Goal: Transaction & Acquisition: Purchase product/service

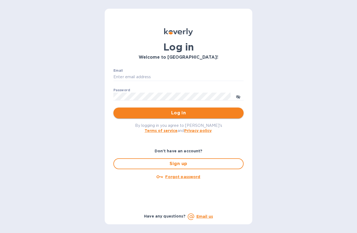
type input "[EMAIL_ADDRESS][DOMAIN_NAME]"
click at [165, 113] on span "Log in" at bounding box center [178, 113] width 121 height 7
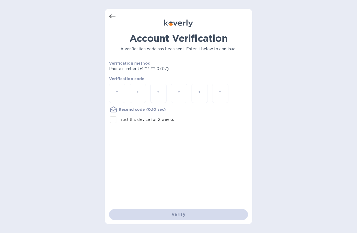
click at [119, 91] on input "number" at bounding box center [117, 93] width 7 height 10
paste input "4"
type input "4"
type input "0"
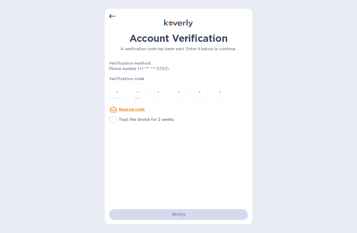
type input "7"
type input "4"
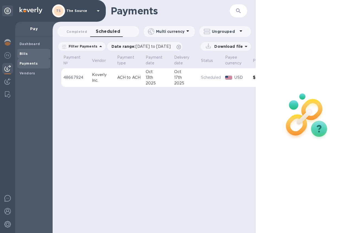
click at [23, 54] on b "Bills" at bounding box center [24, 54] width 8 height 4
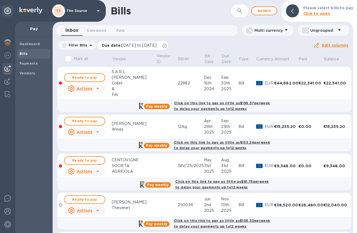
click at [167, 45] on icon at bounding box center [164, 46] width 4 height 4
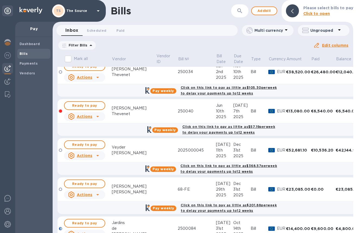
scroll to position [588, 0]
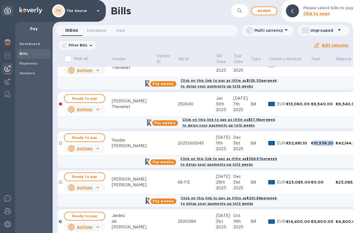
drag, startPoint x: 317, startPoint y: 143, endPoint x: 297, endPoint y: 145, distance: 19.3
click at [311, 145] on div "€10,536.20" at bounding box center [323, 142] width 25 height 5
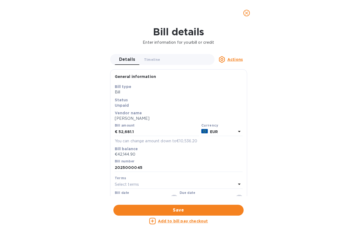
copy div "10,536.20"
drag, startPoint x: 135, startPoint y: 131, endPoint x: 105, endPoint y: 131, distance: 29.8
click at [105, 131] on div "Bill details Enter information for your bill or credit Details 0 Timeline 0 Act…" at bounding box center [178, 129] width 357 height 207
paste input "10,536.20"
type input "10,536.20"
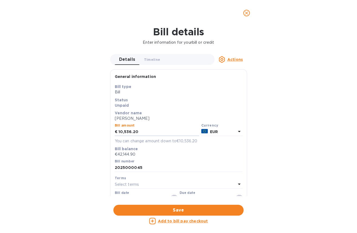
click at [246, 13] on icon "close" at bounding box center [246, 12] width 3 height 3
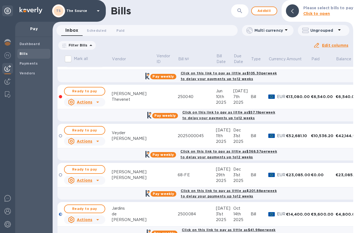
scroll to position [594, 0]
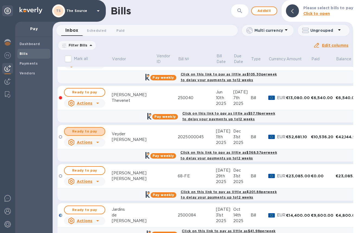
click at [92, 133] on span "Ready to pay" at bounding box center [84, 131] width 31 height 7
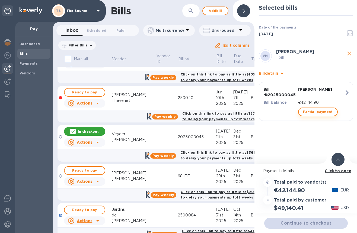
click at [312, 113] on span "Partial payment" at bounding box center [318, 111] width 30 height 7
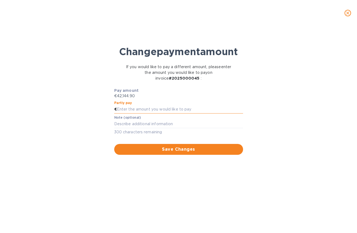
click at [147, 113] on input "text" at bounding box center [180, 109] width 126 height 8
paste input "10,536.20"
type input "10,536.20"
click at [163, 152] on span "Save Changes" at bounding box center [178, 149] width 120 height 7
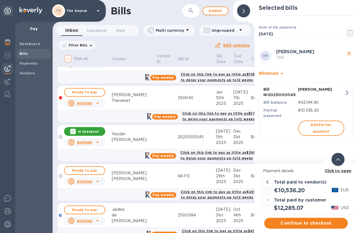
click at [338, 161] on span at bounding box center [338, 158] width 4 height 5
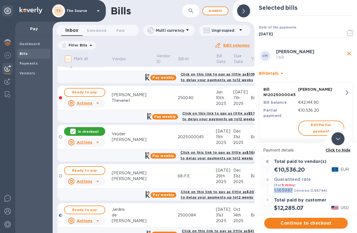
drag, startPoint x: 292, startPoint y: 190, endPoint x: 274, endPoint y: 190, distance: 17.9
click at [274, 190] on h3 "1.165987" at bounding box center [283, 190] width 19 height 5
copy h3 "1.165987"
click at [281, 220] on span "Continue to checkout" at bounding box center [305, 223] width 75 height 7
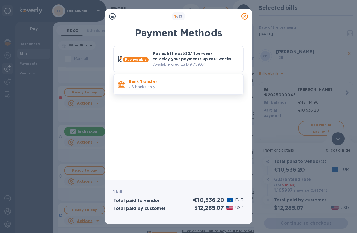
click at [166, 82] on p "Bank Transfer" at bounding box center [184, 81] width 110 height 5
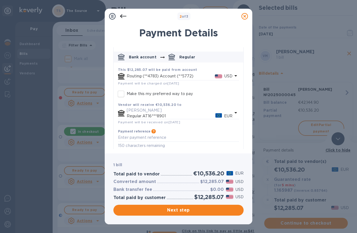
scroll to position [27, 0]
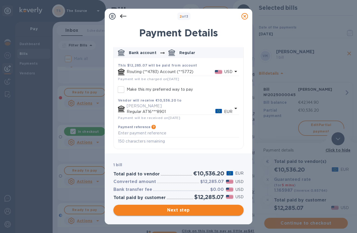
click at [158, 208] on span "Next step" at bounding box center [178, 210] width 121 height 7
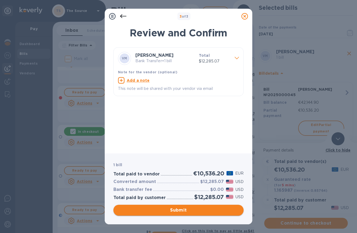
click at [174, 208] on span "Submit" at bounding box center [178, 210] width 121 height 7
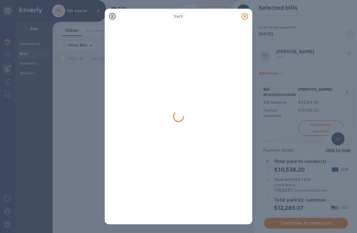
scroll to position [0, 0]
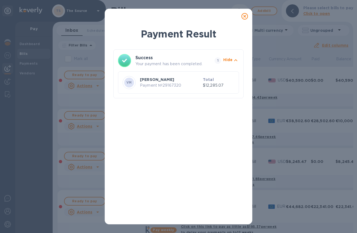
click at [245, 16] on icon at bounding box center [244, 16] width 7 height 7
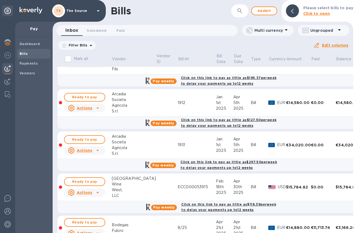
scroll to position [153, 0]
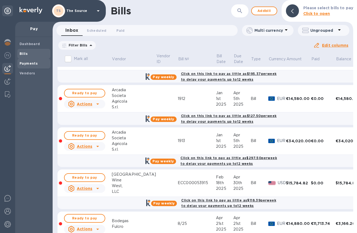
click at [35, 63] on b "Payments" at bounding box center [29, 63] width 18 height 4
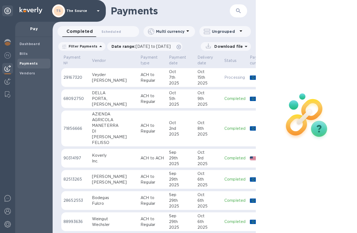
click at [138, 83] on td "ACH to Regular" at bounding box center [152, 77] width 28 height 19
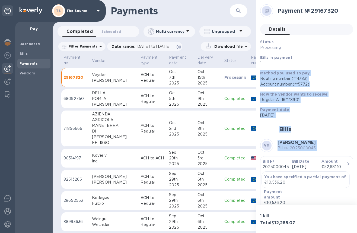
scroll to position [60, 0]
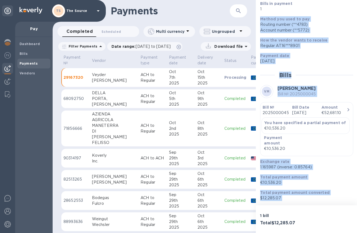
drag, startPoint x: 260, startPoint y: 72, endPoint x: 322, endPoint y: 205, distance: 147.0
click at [322, 205] on div "Payment № 29167320 Details 0 Status Processing Bills in payment 1 Method you us…" at bounding box center [307, 116] width 102 height 233
copy div "Method you used to pay Routing number (**4783) Account number (**5772) How the …"
click at [33, 61] on span "Payments" at bounding box center [29, 63] width 18 height 5
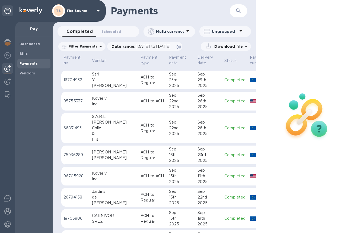
scroll to position [214, 0]
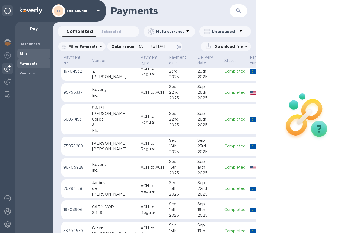
click at [28, 53] on span "Bills" at bounding box center [34, 53] width 29 height 5
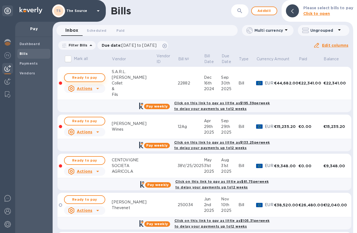
click at [96, 75] on span "Ready to pay" at bounding box center [84, 77] width 31 height 7
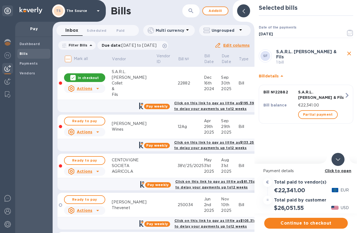
click at [73, 77] on icon at bounding box center [73, 77] width 4 height 4
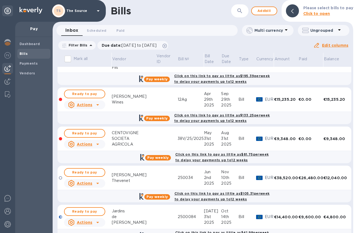
scroll to position [28, 0]
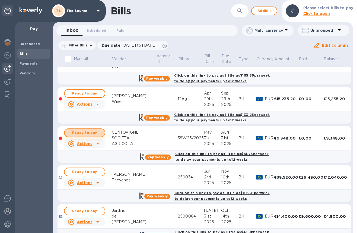
click at [88, 133] on span "Ready to pay" at bounding box center [84, 132] width 31 height 7
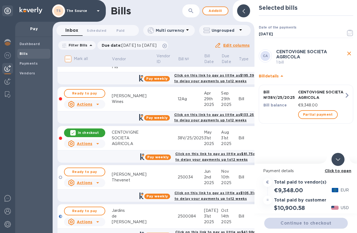
click at [339, 156] on span at bounding box center [338, 158] width 4 height 5
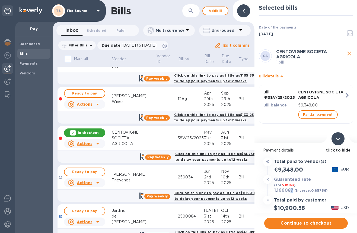
drag, startPoint x: 294, startPoint y: 190, endPoint x: 290, endPoint y: 190, distance: 4.1
click at [290, 190] on div "1.166087 (inverse: 0.85756 )" at bounding box center [301, 191] width 56 height 8
click at [318, 115] on span "Partial payment" at bounding box center [318, 114] width 30 height 7
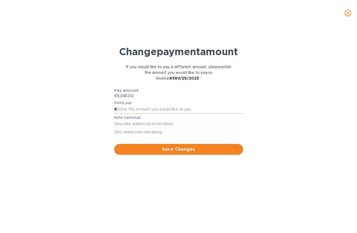
click at [120, 113] on input "text" at bounding box center [180, 109] width 126 height 8
type input "4,348"
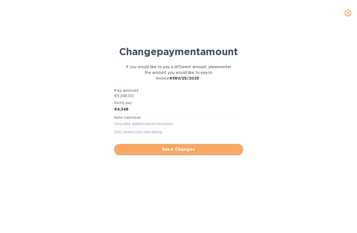
click at [146, 152] on span "Save Changes" at bounding box center [178, 149] width 120 height 7
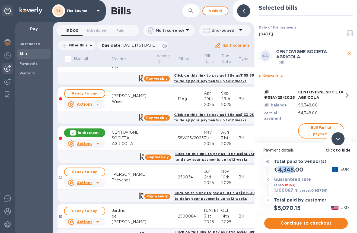
drag, startPoint x: 294, startPoint y: 169, endPoint x: 279, endPoint y: 169, distance: 15.2
click at [279, 169] on h2 "€4,348.00" at bounding box center [288, 169] width 29 height 7
copy h2 "4,348"
drag, startPoint x: 293, startPoint y: 189, endPoint x: 274, endPoint y: 190, distance: 19.3
click at [274, 190] on div "1.166087 (inverse: 0.85756 )" at bounding box center [301, 191] width 56 height 8
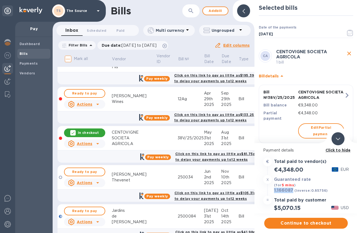
copy h3 "1.166087"
click at [292, 223] on span "Continue to checkout" at bounding box center [305, 223] width 75 height 7
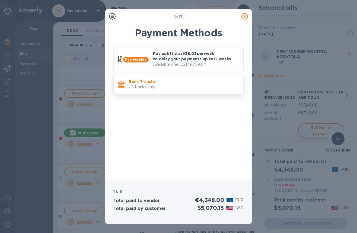
click at [202, 76] on div "Bank Transfer US banks only." at bounding box center [184, 83] width 114 height 15
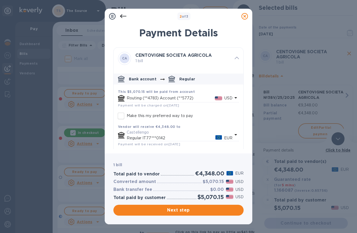
click at [229, 97] on p "USD" at bounding box center [228, 98] width 8 height 6
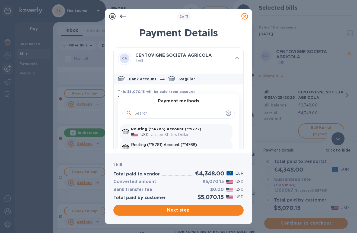
click at [185, 145] on p "Routing (**5781) Account (**4768)" at bounding box center [180, 145] width 99 height 6
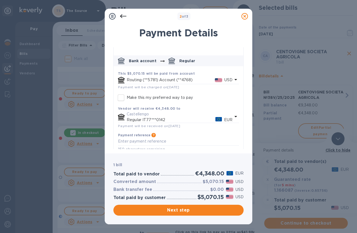
scroll to position [27, 0]
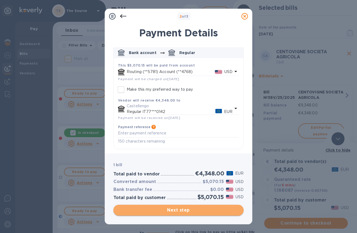
click at [199, 209] on span "Next step" at bounding box center [178, 210] width 121 height 7
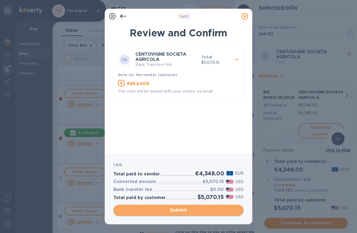
click at [203, 210] on span "Submit" at bounding box center [178, 210] width 121 height 7
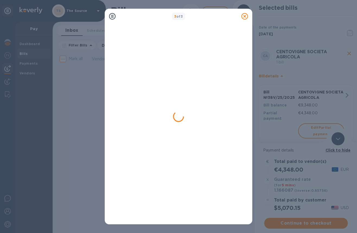
scroll to position [0, 0]
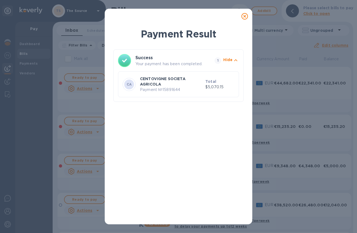
click at [245, 15] on icon at bounding box center [244, 16] width 7 height 7
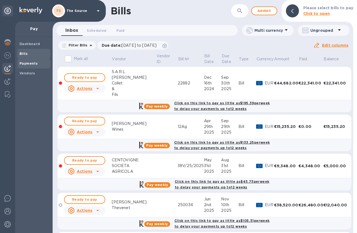
click at [33, 64] on b "Payments" at bounding box center [29, 63] width 18 height 4
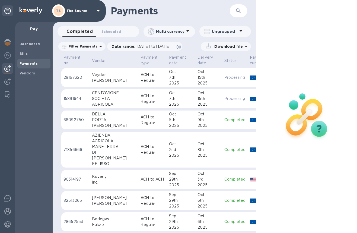
click at [140, 96] on p "ACH to Regular" at bounding box center [152, 98] width 24 height 11
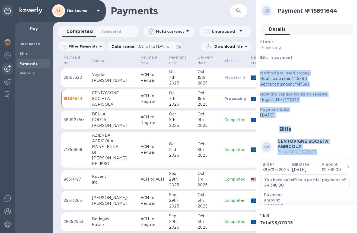
scroll to position [62, 0]
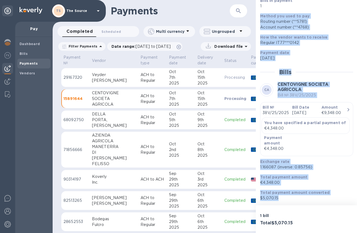
drag, startPoint x: 261, startPoint y: 72, endPoint x: 349, endPoint y: 200, distance: 155.2
click at [349, 200] on div "Status Processing Bills in payment 1 Method you used to pay Routing number (**5…" at bounding box center [306, 91] width 93 height 219
copy div "Method you used to pay Routing number (**5781) Account number (**4768) How the …"
click at [21, 53] on b "Bills" at bounding box center [24, 54] width 8 height 4
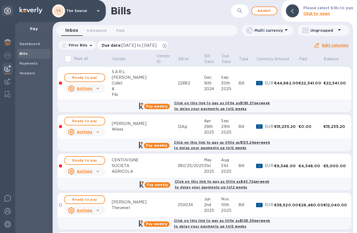
click at [167, 48] on icon at bounding box center [164, 46] width 4 height 4
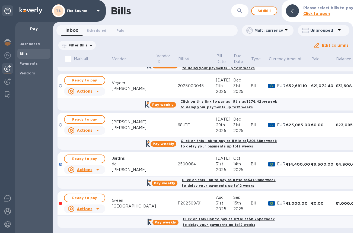
scroll to position [647, 0]
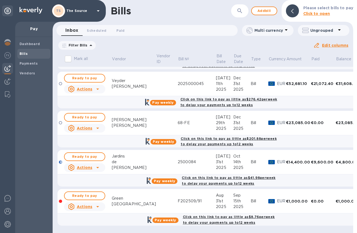
click at [116, 156] on div "Jardins" at bounding box center [134, 156] width 44 height 6
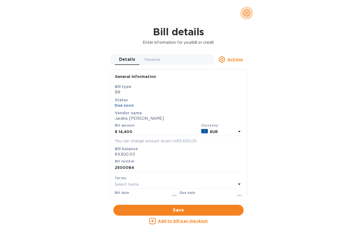
click at [246, 12] on icon "close" at bounding box center [246, 12] width 5 height 5
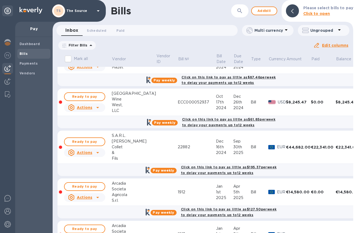
scroll to position [0, 0]
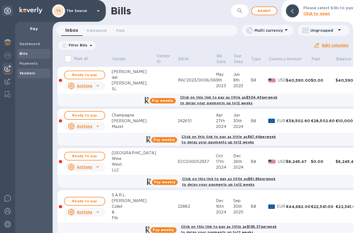
click at [30, 71] on b "Vendors" at bounding box center [28, 73] width 16 height 4
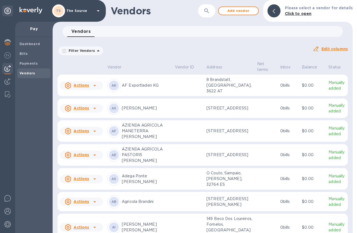
click at [209, 10] on icon "button" at bounding box center [206, 11] width 7 height 7
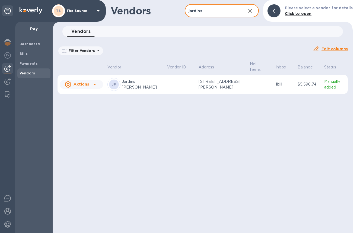
type input "jardins"
click at [222, 83] on p "[STREET_ADDRESS][PERSON_NAME]" at bounding box center [221, 84] width 47 height 11
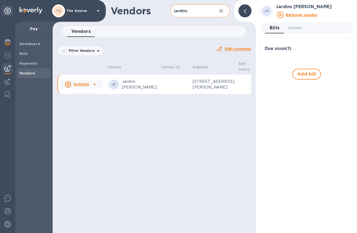
click at [300, 50] on div "Due soon ( 1 )" at bounding box center [307, 48] width 84 height 5
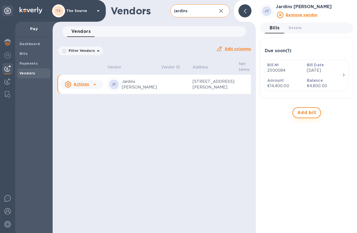
click at [304, 113] on span "Add bill" at bounding box center [306, 112] width 19 height 7
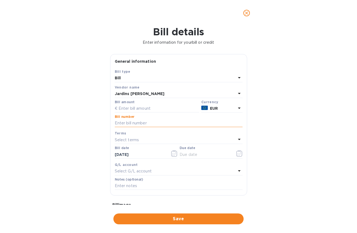
click at [129, 123] on input "text" at bounding box center [179, 123] width 128 height 8
paste input "2500106"
type input "2500106"
click at [130, 107] on input "text" at bounding box center [157, 108] width 84 height 8
type input "14,400"
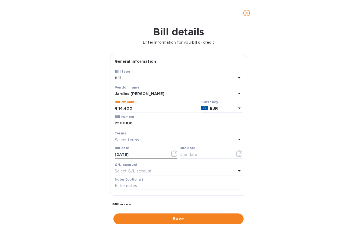
click at [171, 155] on icon "button" at bounding box center [174, 153] width 6 height 7
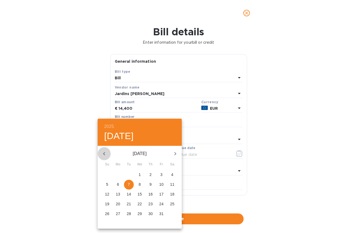
click at [104, 152] on icon "button" at bounding box center [104, 153] width 7 height 7
click at [152, 193] on p "18" at bounding box center [150, 193] width 4 height 5
type input "[DATE]"
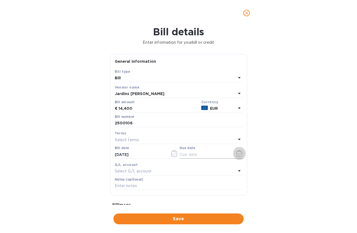
click at [238, 154] on icon "button" at bounding box center [239, 153] width 6 height 7
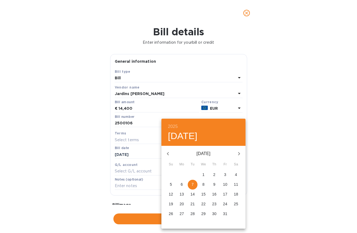
click at [238, 154] on icon "button" at bounding box center [239, 153] width 7 height 7
click at [182, 202] on p "17" at bounding box center [181, 203] width 4 height 5
type input "[DATE]"
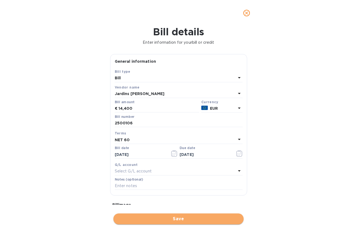
click at [181, 218] on span "Save" at bounding box center [178, 218] width 121 height 7
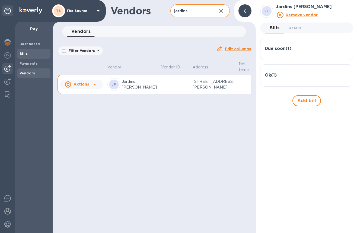
click at [32, 54] on span "Bills" at bounding box center [34, 53] width 29 height 5
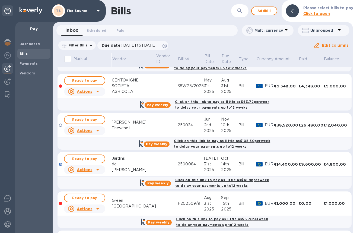
scroll to position [121, 0]
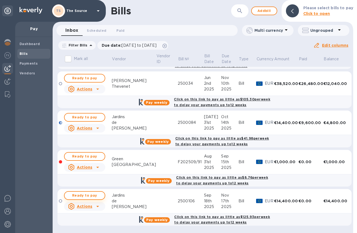
click at [93, 195] on span "Ready to pay" at bounding box center [84, 195] width 31 height 7
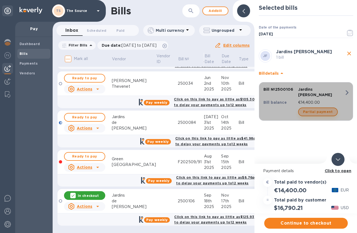
click at [325, 108] on span "Partial payment" at bounding box center [318, 111] width 30 height 7
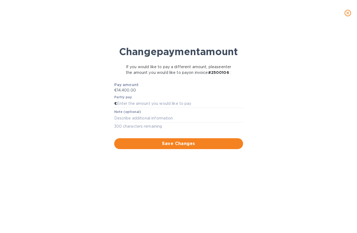
click at [150, 109] on div "Partly pay €" at bounding box center [178, 101] width 131 height 15
click at [150, 108] on input "text" at bounding box center [180, 104] width 126 height 8
type input "4,800"
click at [161, 147] on span "Save Changes" at bounding box center [178, 143] width 120 height 7
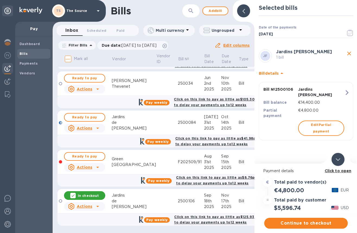
click at [337, 159] on icon at bounding box center [338, 159] width 4 height 2
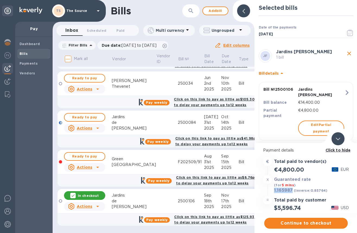
drag, startPoint x: 292, startPoint y: 188, endPoint x: 274, endPoint y: 190, distance: 17.4
click at [274, 190] on h3 "1.165987" at bounding box center [283, 190] width 19 height 5
copy h3 "1.165987"
click at [298, 224] on span "Continue to checkout" at bounding box center [305, 223] width 75 height 7
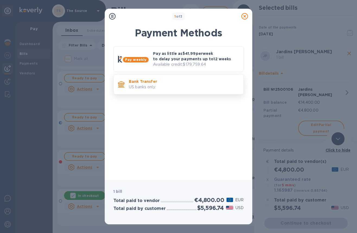
click at [213, 81] on p "Bank Transfer" at bounding box center [184, 81] width 110 height 5
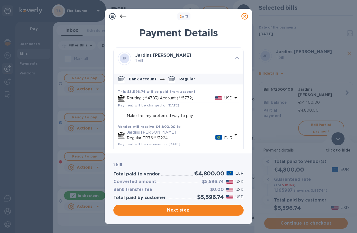
click at [226, 97] on p "USD" at bounding box center [228, 98] width 8 height 6
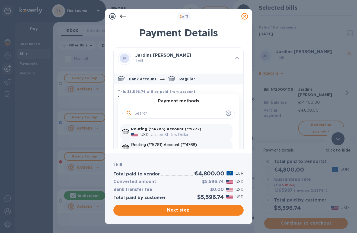
click at [195, 143] on p "Routing (**5781) Account (**4768)" at bounding box center [180, 145] width 99 height 6
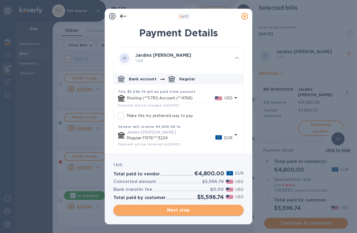
click at [182, 210] on span "Next step" at bounding box center [178, 210] width 121 height 7
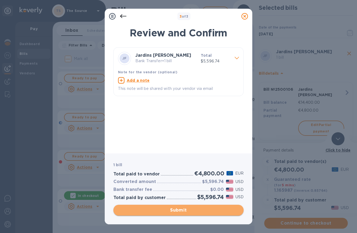
click at [180, 208] on span "Submit" at bounding box center [178, 210] width 121 height 7
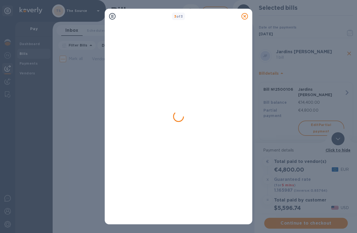
scroll to position [0, 0]
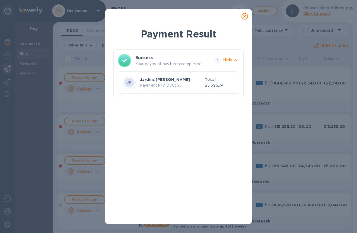
click at [244, 15] on icon at bounding box center [244, 16] width 7 height 7
